Goal: Find specific page/section: Find specific page/section

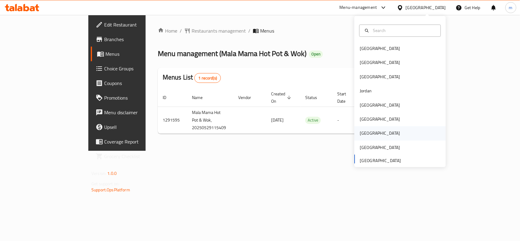
click at [362, 132] on div "[GEOGRAPHIC_DATA]" at bounding box center [380, 133] width 40 height 7
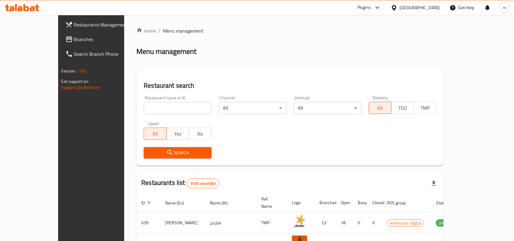
drag, startPoint x: 30, startPoint y: 39, endPoint x: 34, endPoint y: 32, distance: 8.1
click at [74, 38] on span "Branches" at bounding box center [106, 39] width 65 height 7
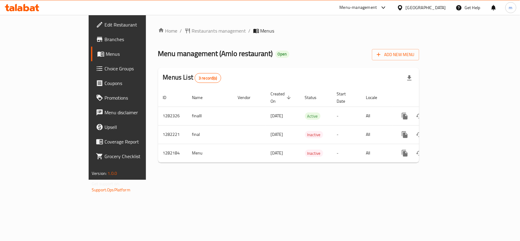
click at [402, 9] on icon at bounding box center [400, 7] width 4 height 5
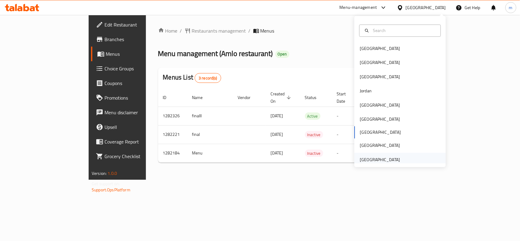
click at [375, 158] on div "[GEOGRAPHIC_DATA]" at bounding box center [380, 159] width 40 height 7
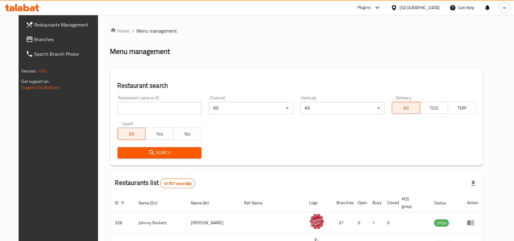
drag, startPoint x: 56, startPoint y: 34, endPoint x: 52, endPoint y: 34, distance: 4.0
click at [56, 34] on link "Branches" at bounding box center [62, 39] width 83 height 15
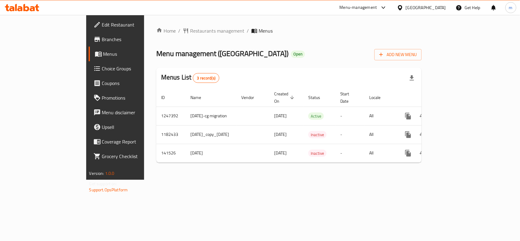
click at [446, 7] on div "[GEOGRAPHIC_DATA]" at bounding box center [421, 7] width 59 height 15
click at [410, 4] on div "[GEOGRAPHIC_DATA]" at bounding box center [421, 7] width 59 height 15
click at [410, 3] on div "[GEOGRAPHIC_DATA]" at bounding box center [421, 7] width 59 height 15
click at [409, 6] on div "[GEOGRAPHIC_DATA]" at bounding box center [426, 7] width 40 height 7
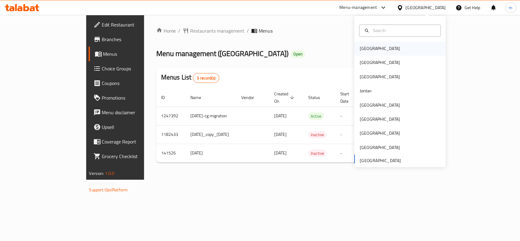
click at [377, 47] on div "[GEOGRAPHIC_DATA]" at bounding box center [399, 49] width 91 height 14
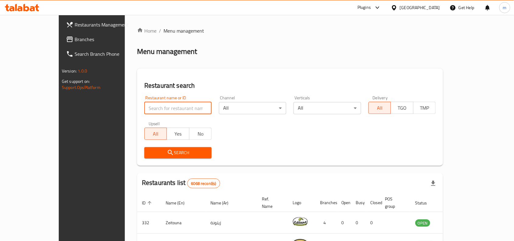
click at [144, 109] on input "search" at bounding box center [177, 108] width 67 height 12
paste input "634052"
type input "634052"
click at [75, 36] on span "Branches" at bounding box center [107, 39] width 65 height 7
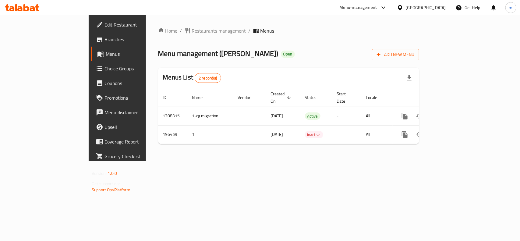
click at [440, 5] on div "[GEOGRAPHIC_DATA]" at bounding box center [426, 7] width 40 height 7
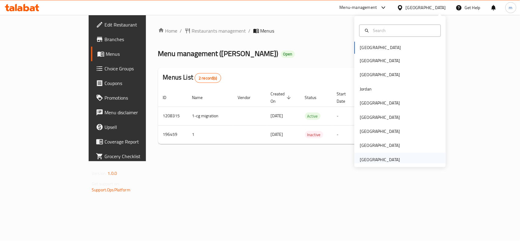
click at [372, 162] on div "[GEOGRAPHIC_DATA]" at bounding box center [380, 159] width 40 height 7
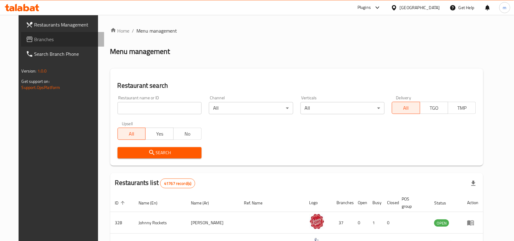
click at [26, 41] on icon at bounding box center [29, 39] width 6 height 5
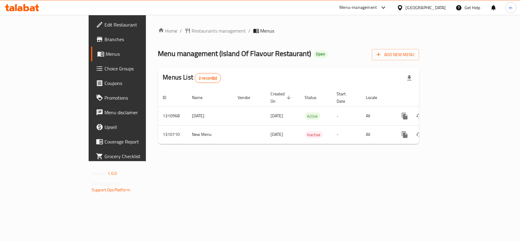
click at [410, 9] on div "[GEOGRAPHIC_DATA]" at bounding box center [426, 7] width 40 height 7
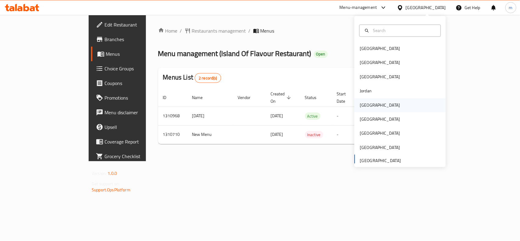
click at [365, 109] on div "[GEOGRAPHIC_DATA]" at bounding box center [380, 105] width 50 height 14
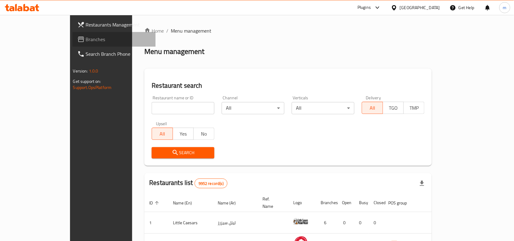
click at [86, 38] on span "Branches" at bounding box center [118, 39] width 65 height 7
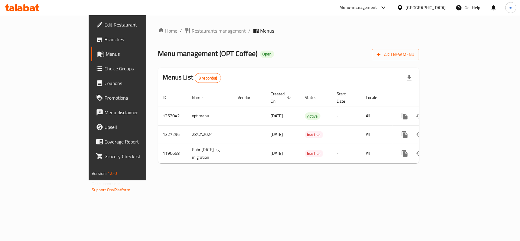
click at [436, 9] on div "[GEOGRAPHIC_DATA]" at bounding box center [426, 7] width 40 height 7
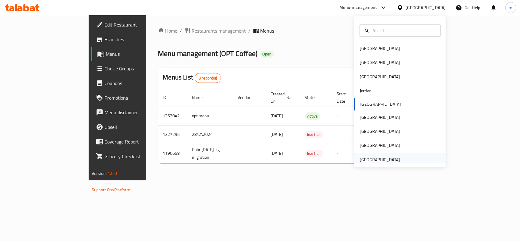
click at [384, 156] on div "[GEOGRAPHIC_DATA]" at bounding box center [380, 159] width 40 height 7
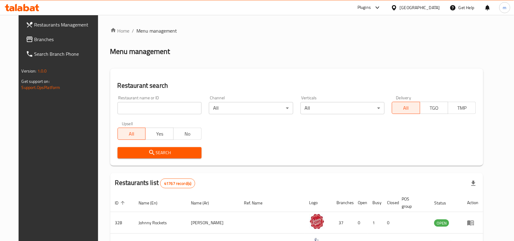
click at [34, 36] on span "Branches" at bounding box center [66, 39] width 65 height 7
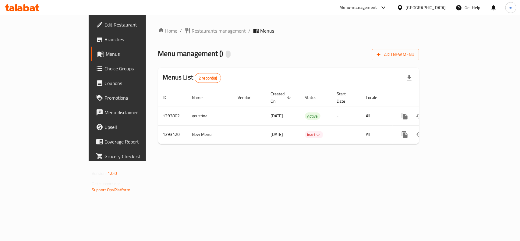
click at [192, 29] on span "Restaurants management" at bounding box center [219, 30] width 54 height 7
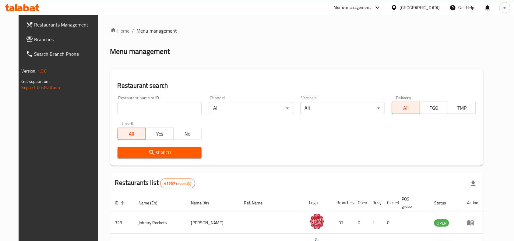
click at [34, 37] on span "Branches" at bounding box center [66, 39] width 65 height 7
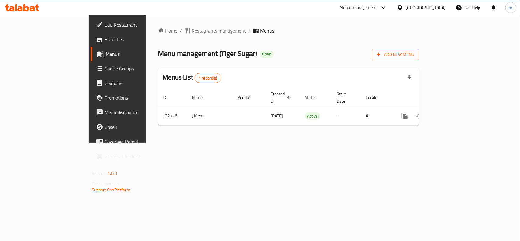
click at [432, 7] on div "[GEOGRAPHIC_DATA]" at bounding box center [426, 7] width 40 height 7
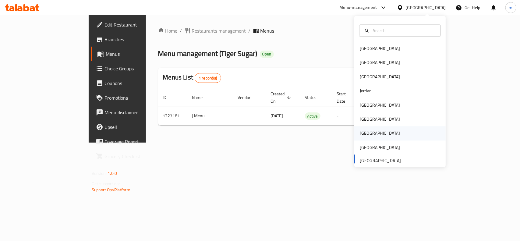
click at [360, 130] on div "[GEOGRAPHIC_DATA]" at bounding box center [380, 133] width 40 height 7
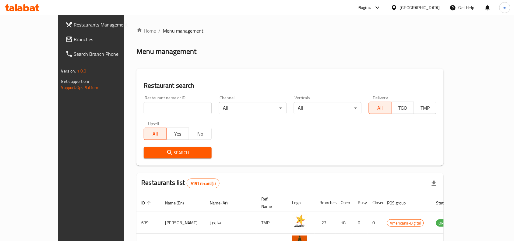
click at [74, 37] on span "Branches" at bounding box center [106, 39] width 65 height 7
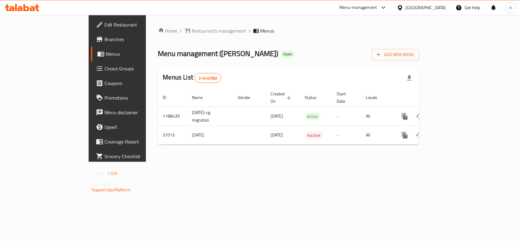
click at [402, 5] on icon at bounding box center [400, 7] width 4 height 5
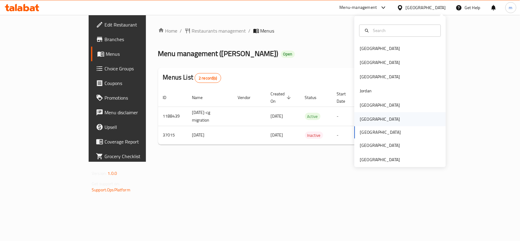
click at [368, 116] on div "[GEOGRAPHIC_DATA]" at bounding box center [380, 119] width 50 height 14
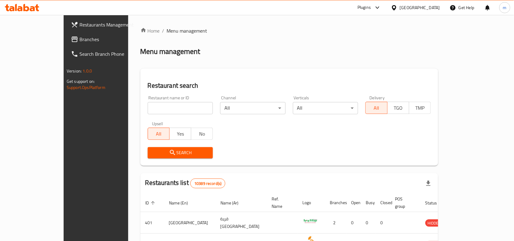
click at [79, 37] on span "Branches" at bounding box center [111, 39] width 65 height 7
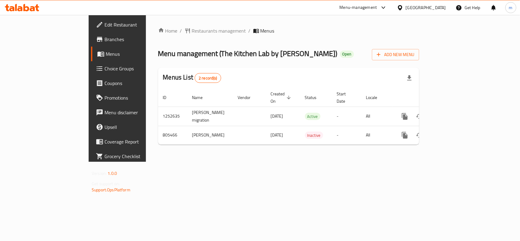
click at [402, 6] on icon at bounding box center [400, 7] width 4 height 5
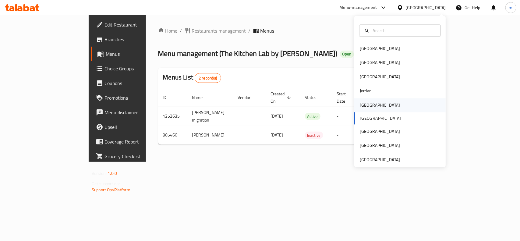
click at [367, 104] on div "[GEOGRAPHIC_DATA]" at bounding box center [380, 105] width 50 height 14
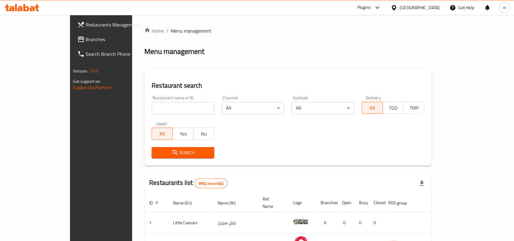
click at [86, 40] on span "Branches" at bounding box center [118, 39] width 65 height 7
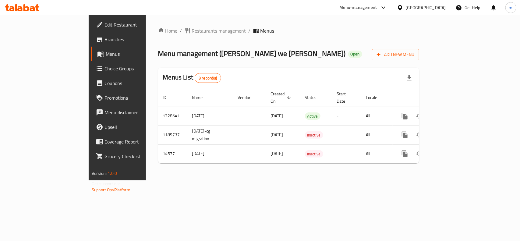
click at [436, 7] on div "[GEOGRAPHIC_DATA]" at bounding box center [426, 7] width 40 height 7
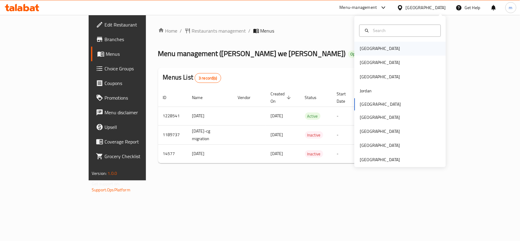
click at [383, 47] on div "[GEOGRAPHIC_DATA]" at bounding box center [399, 49] width 91 height 14
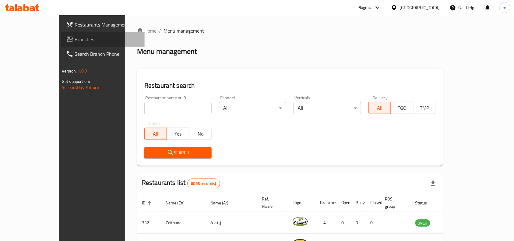
click at [61, 34] on link "Branches" at bounding box center [102, 39] width 83 height 15
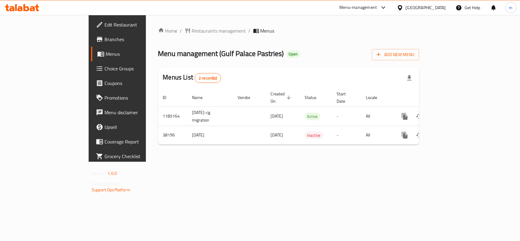
click at [406, 9] on div at bounding box center [401, 7] width 9 height 7
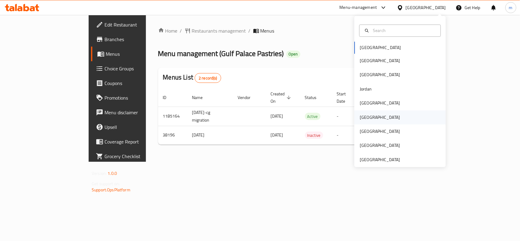
click at [368, 118] on div "[GEOGRAPHIC_DATA]" at bounding box center [380, 117] width 50 height 14
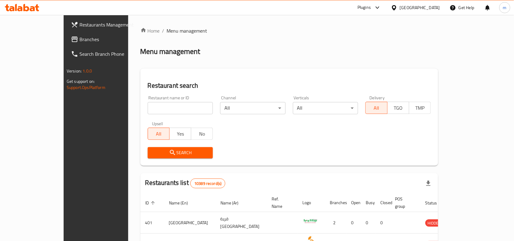
drag, startPoint x: 63, startPoint y: 37, endPoint x: 57, endPoint y: 34, distance: 7.2
click at [79, 37] on span "Branches" at bounding box center [111, 39] width 65 height 7
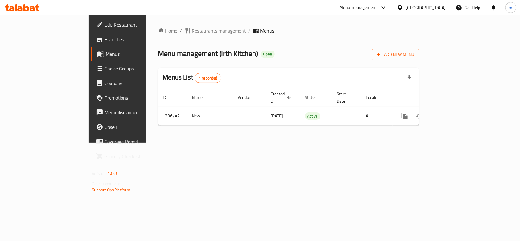
click at [444, 4] on div "[GEOGRAPHIC_DATA]" at bounding box center [426, 7] width 40 height 7
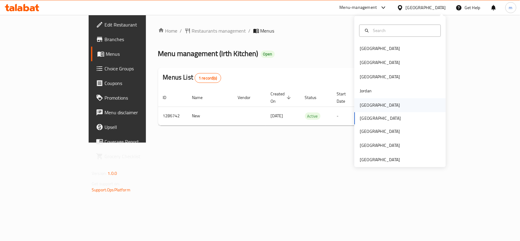
click at [371, 105] on div "[GEOGRAPHIC_DATA]" at bounding box center [380, 105] width 50 height 14
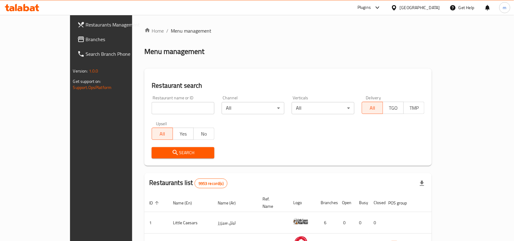
click at [86, 37] on span "Branches" at bounding box center [118, 39] width 65 height 7
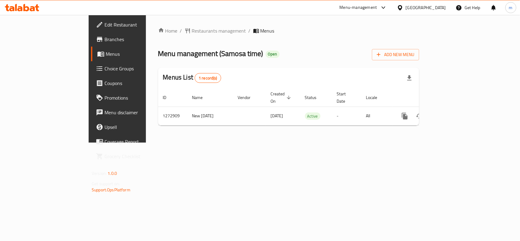
click at [403, 8] on icon at bounding box center [400, 8] width 6 height 6
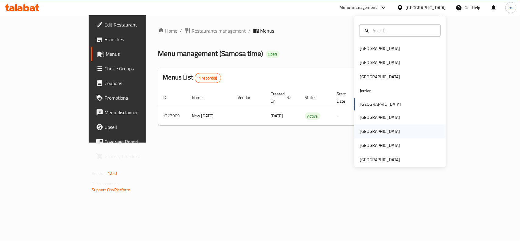
click at [369, 133] on div "[GEOGRAPHIC_DATA]" at bounding box center [399, 132] width 91 height 14
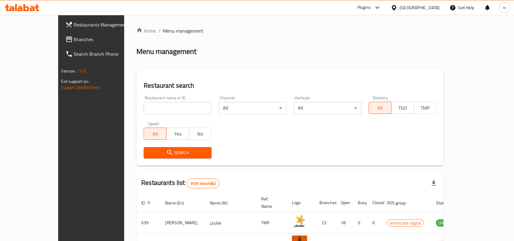
click at [61, 34] on link "Branches" at bounding box center [102, 39] width 83 height 15
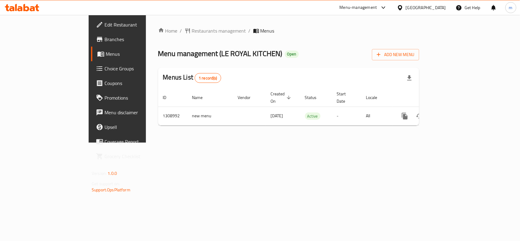
click at [442, 7] on div "[GEOGRAPHIC_DATA]" at bounding box center [426, 7] width 40 height 7
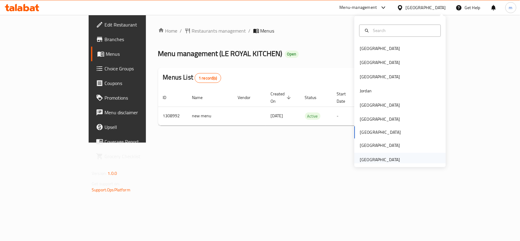
click at [360, 158] on div "[GEOGRAPHIC_DATA]" at bounding box center [380, 159] width 40 height 7
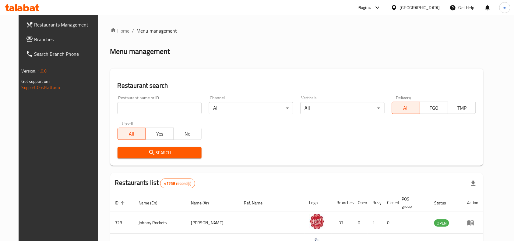
click at [47, 38] on span "Branches" at bounding box center [66, 39] width 65 height 7
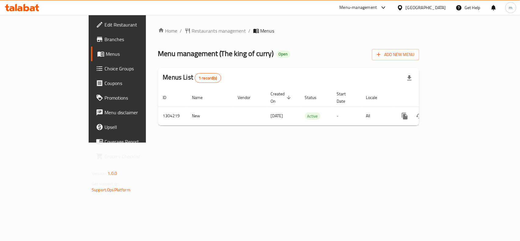
click at [427, 7] on div "[GEOGRAPHIC_DATA]" at bounding box center [426, 7] width 40 height 7
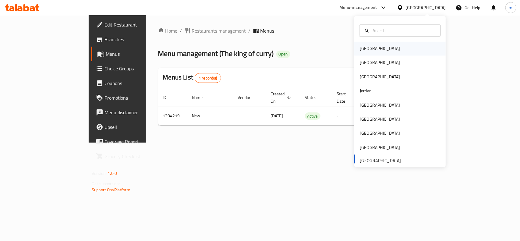
click at [368, 50] on div "[GEOGRAPHIC_DATA]" at bounding box center [380, 49] width 50 height 14
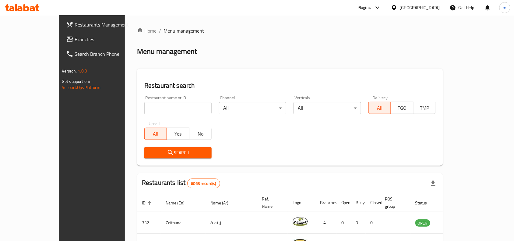
click at [75, 37] on span "Branches" at bounding box center [107, 39] width 65 height 7
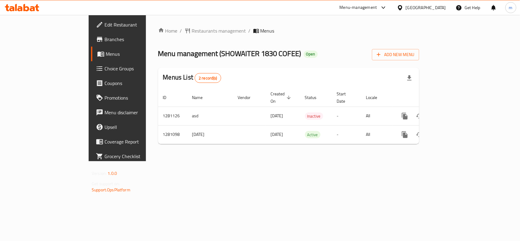
click at [406, 7] on div at bounding box center [401, 7] width 9 height 7
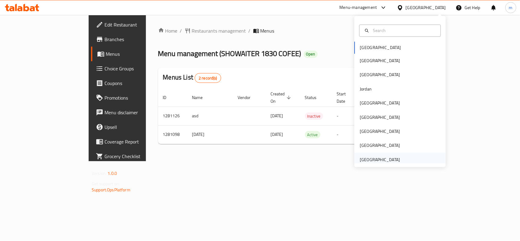
click at [371, 159] on div "[GEOGRAPHIC_DATA]" at bounding box center [380, 159] width 40 height 7
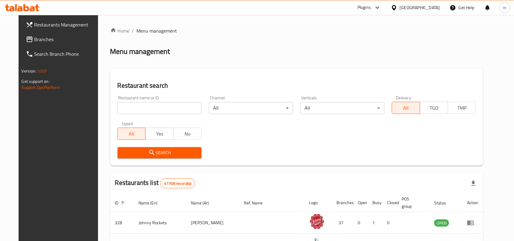
click at [43, 41] on span "Branches" at bounding box center [66, 39] width 65 height 7
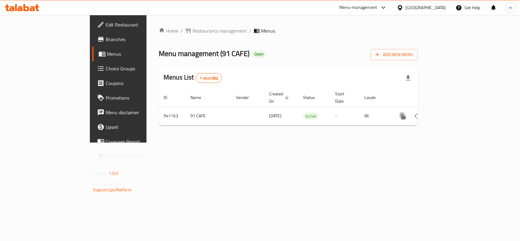
click at [439, 6] on div "[GEOGRAPHIC_DATA]" at bounding box center [426, 7] width 40 height 7
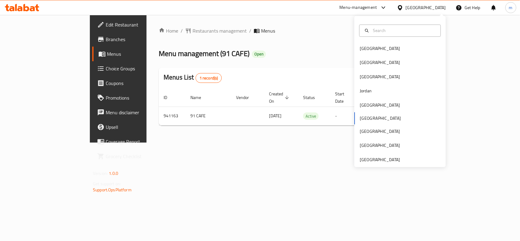
click at [395, 164] on div "Bahrain Egypt Iraq Jordan Kuwait Oman Qatar Saudi Arabia United Arab Emirates" at bounding box center [399, 91] width 91 height 151
click at [360, 157] on div "[GEOGRAPHIC_DATA]" at bounding box center [380, 159] width 40 height 7
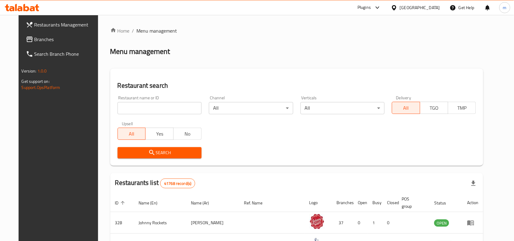
click at [34, 37] on span "Branches" at bounding box center [66, 39] width 65 height 7
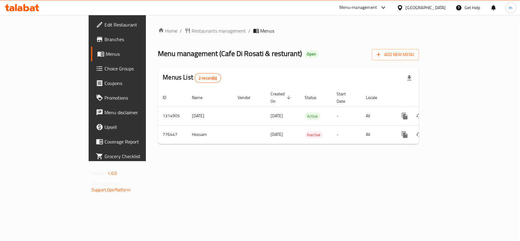
click at [422, 9] on div "[GEOGRAPHIC_DATA]" at bounding box center [426, 7] width 40 height 7
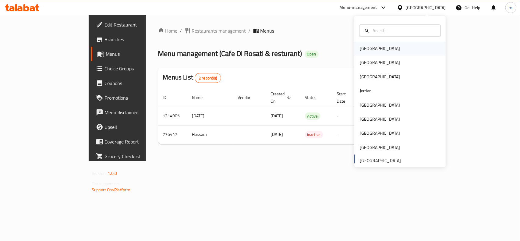
click at [369, 52] on div "[GEOGRAPHIC_DATA]" at bounding box center [380, 49] width 50 height 14
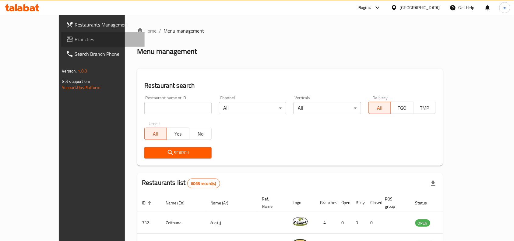
click at [75, 38] on span "Branches" at bounding box center [107, 39] width 65 height 7
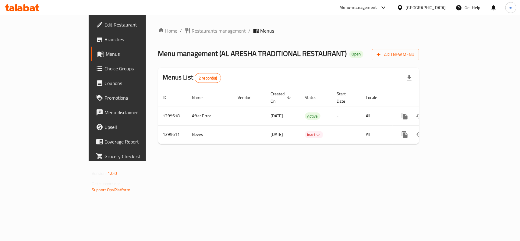
click at [434, 9] on div "Bahrain" at bounding box center [426, 7] width 40 height 7
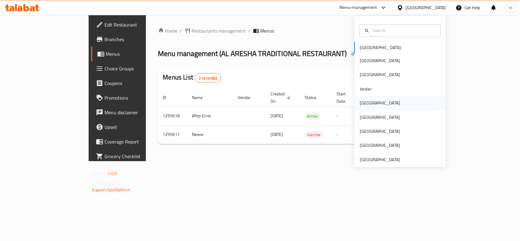
click at [379, 105] on div "Kuwait" at bounding box center [399, 103] width 91 height 14
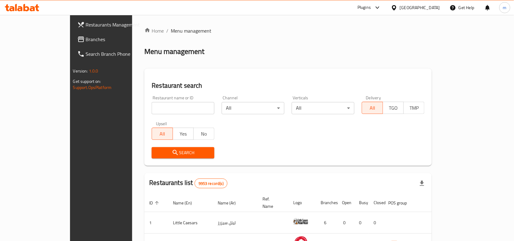
click at [86, 41] on span "Branches" at bounding box center [118, 39] width 65 height 7
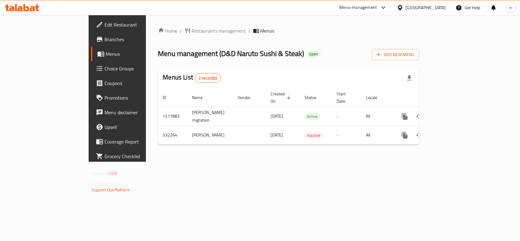
click at [441, 9] on div "Kuwait" at bounding box center [426, 7] width 40 height 7
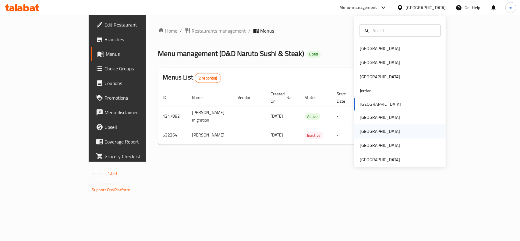
click at [367, 131] on div "Qatar" at bounding box center [380, 132] width 50 height 14
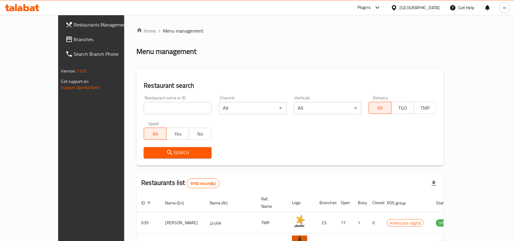
click at [74, 36] on span "Branches" at bounding box center [106, 39] width 65 height 7
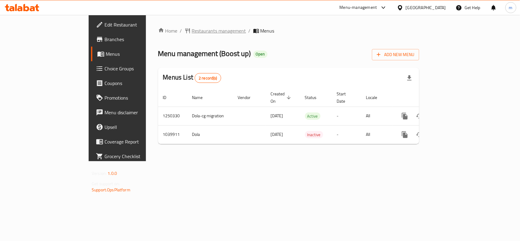
click at [192, 34] on span "Restaurants management" at bounding box center [219, 30] width 54 height 7
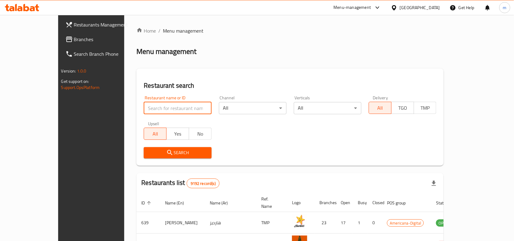
click at [144, 109] on input "search" at bounding box center [178, 108] width 68 height 12
paste input "662006"
type input "662006"
click at [144, 147] on button "Search" at bounding box center [178, 152] width 68 height 11
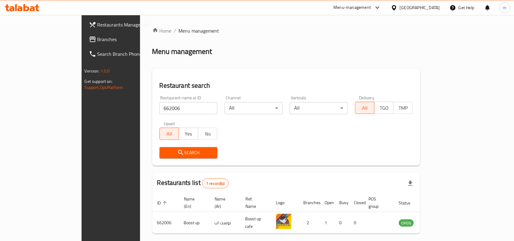
click at [396, 5] on icon at bounding box center [394, 7] width 4 height 5
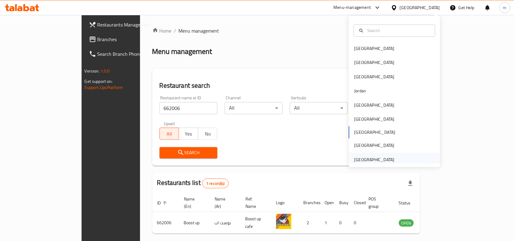
click at [378, 155] on div "[GEOGRAPHIC_DATA]" at bounding box center [374, 160] width 50 height 14
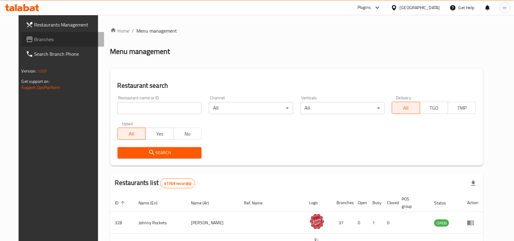
click at [44, 37] on span "Branches" at bounding box center [66, 39] width 65 height 7
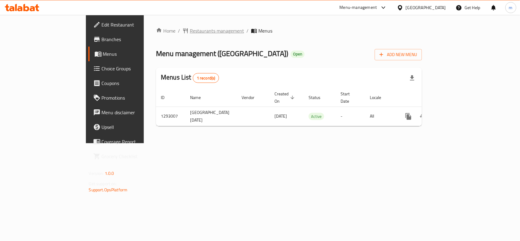
click at [190, 27] on span "Restaurants management" at bounding box center [217, 30] width 54 height 7
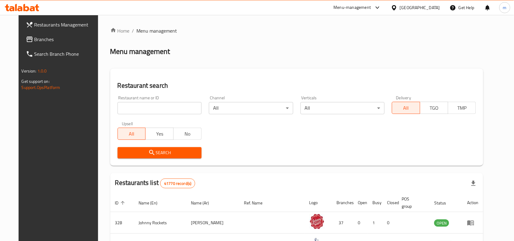
click at [54, 41] on span "Branches" at bounding box center [66, 39] width 65 height 7
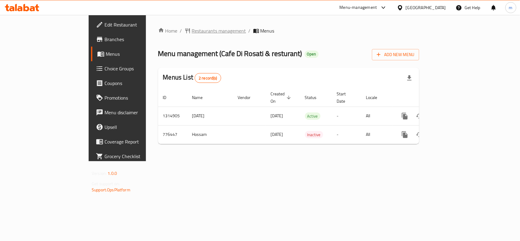
click at [192, 31] on span "Restaurants management" at bounding box center [219, 30] width 54 height 7
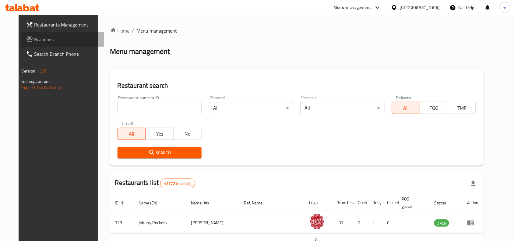
click at [32, 33] on link "Branches" at bounding box center [62, 39] width 83 height 15
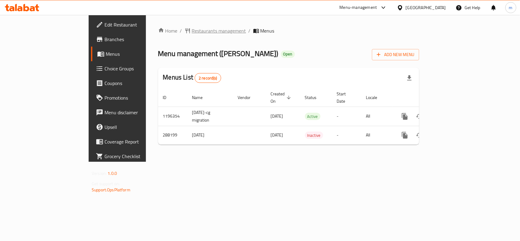
click at [192, 33] on span "Restaurants management" at bounding box center [219, 30] width 54 height 7
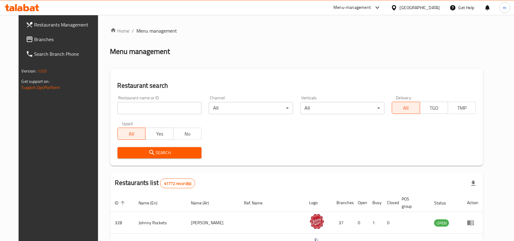
drag, startPoint x: 16, startPoint y: 32, endPoint x: 16, endPoint y: 35, distance: 3.4
click at [21, 32] on link "Branches" at bounding box center [62, 39] width 83 height 15
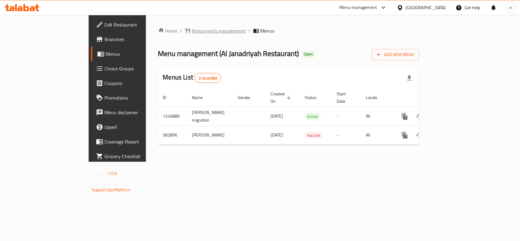
click at [192, 34] on span "Restaurants management" at bounding box center [219, 30] width 54 height 7
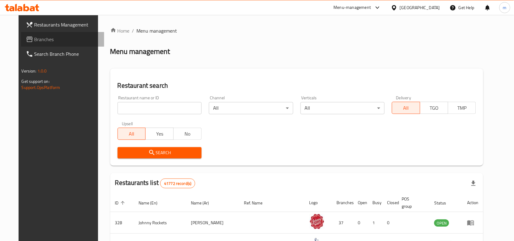
click at [34, 39] on span "Branches" at bounding box center [66, 39] width 65 height 7
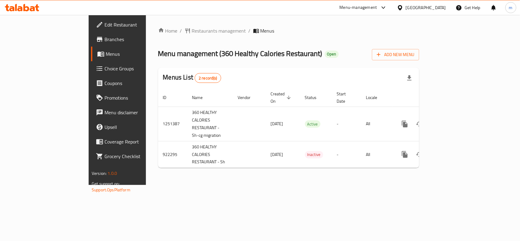
click at [422, 5] on div "[GEOGRAPHIC_DATA]" at bounding box center [426, 7] width 40 height 7
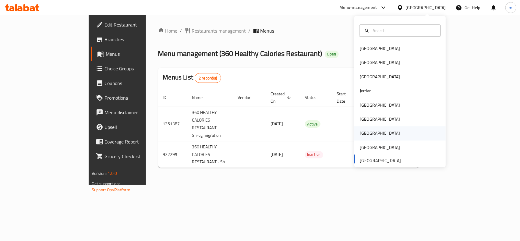
click at [367, 132] on div "[GEOGRAPHIC_DATA]" at bounding box center [380, 133] width 50 height 14
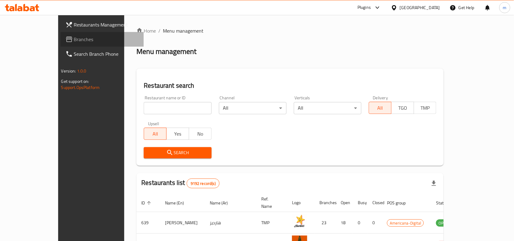
click at [66, 38] on icon at bounding box center [69, 39] width 6 height 5
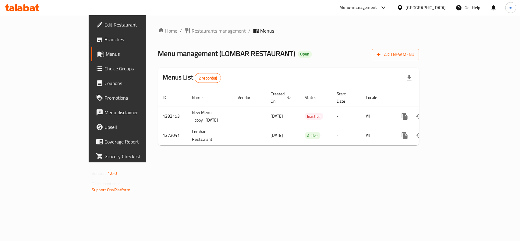
click at [430, 11] on div "[GEOGRAPHIC_DATA]" at bounding box center [421, 7] width 59 height 15
click at [402, 9] on icon at bounding box center [400, 7] width 4 height 5
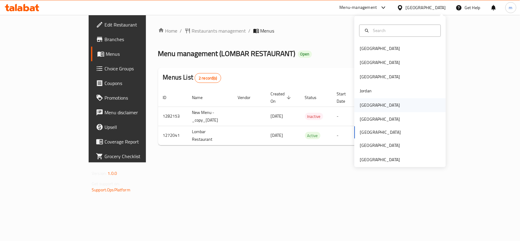
click at [363, 110] on div "[GEOGRAPHIC_DATA]" at bounding box center [380, 105] width 50 height 14
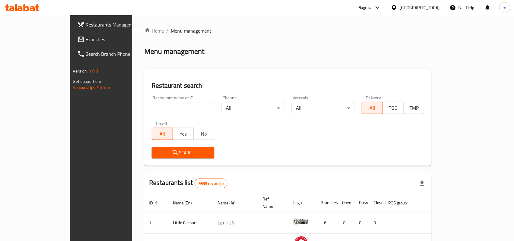
click at [86, 38] on span "Branches" at bounding box center [118, 39] width 65 height 7
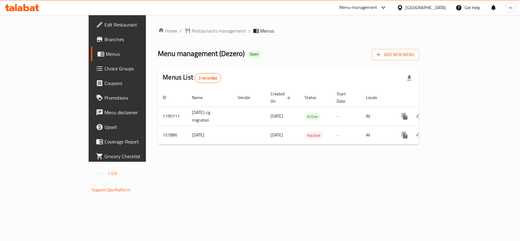
click at [406, 8] on div at bounding box center [401, 7] width 9 height 7
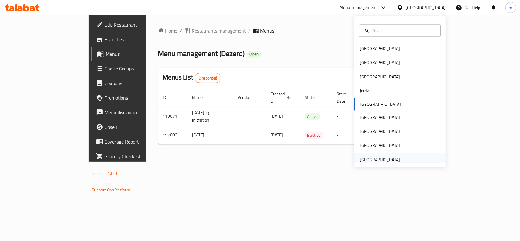
click at [377, 155] on div "[GEOGRAPHIC_DATA]" at bounding box center [380, 160] width 50 height 14
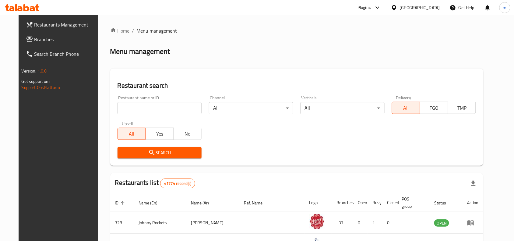
drag, startPoint x: 53, startPoint y: 42, endPoint x: 52, endPoint y: 37, distance: 4.7
click at [53, 42] on span "Branches" at bounding box center [66, 39] width 65 height 7
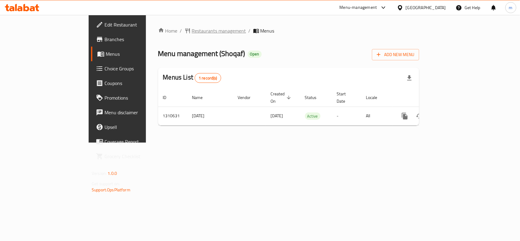
drag, startPoint x: 151, startPoint y: 36, endPoint x: 153, endPoint y: 30, distance: 6.4
click at [158, 35] on div "Home / Restaurants management / Menus Menu management ( Shoqaf ) Open Add New M…" at bounding box center [288, 78] width 261 height 103
click at [192, 30] on span "Restaurants management" at bounding box center [219, 30] width 54 height 7
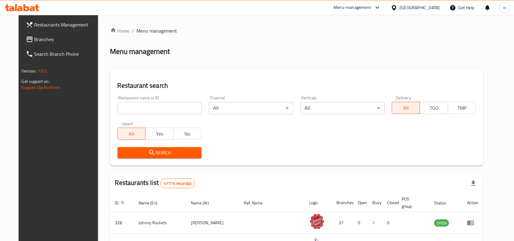
drag, startPoint x: 38, startPoint y: 37, endPoint x: 26, endPoint y: 32, distance: 13.5
click at [38, 37] on span "Branches" at bounding box center [66, 39] width 65 height 7
